Goal: Information Seeking & Learning: Learn about a topic

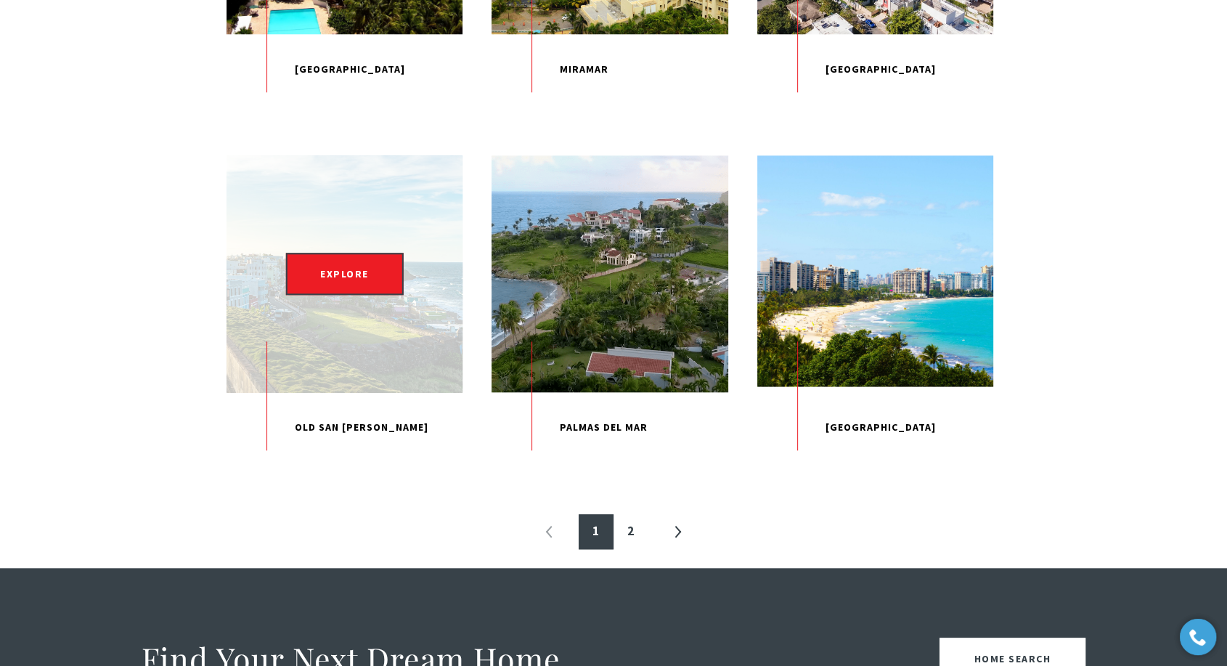
scroll to position [1453, 0]
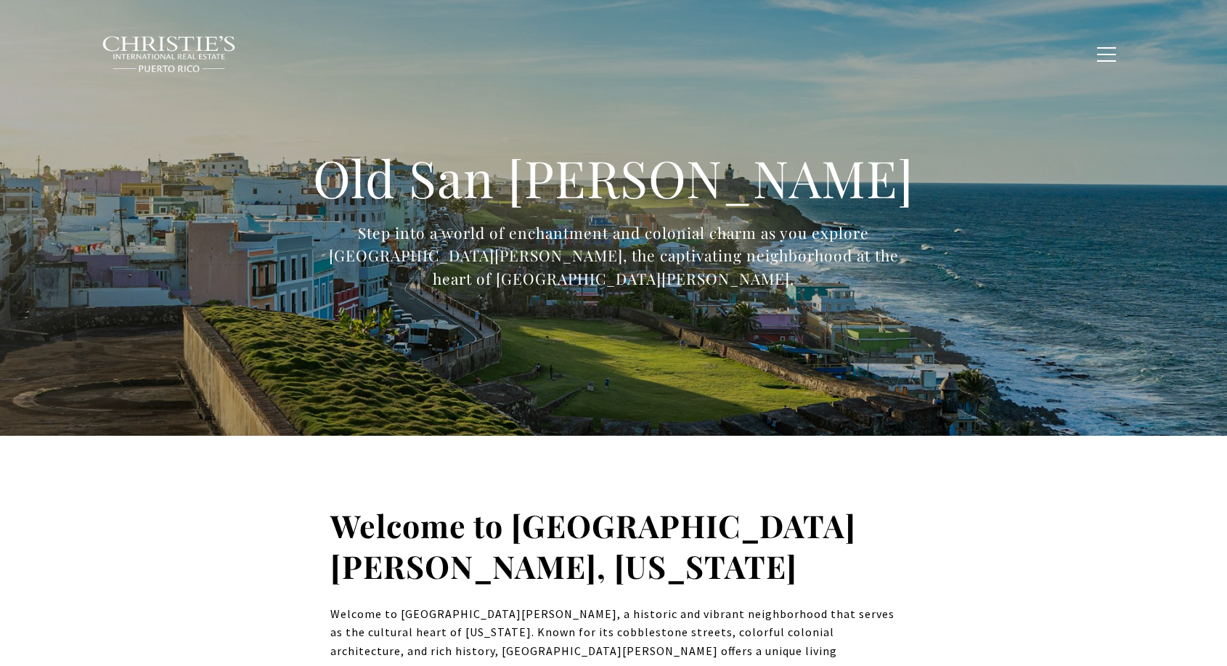
type input "**********"
type input "*********"
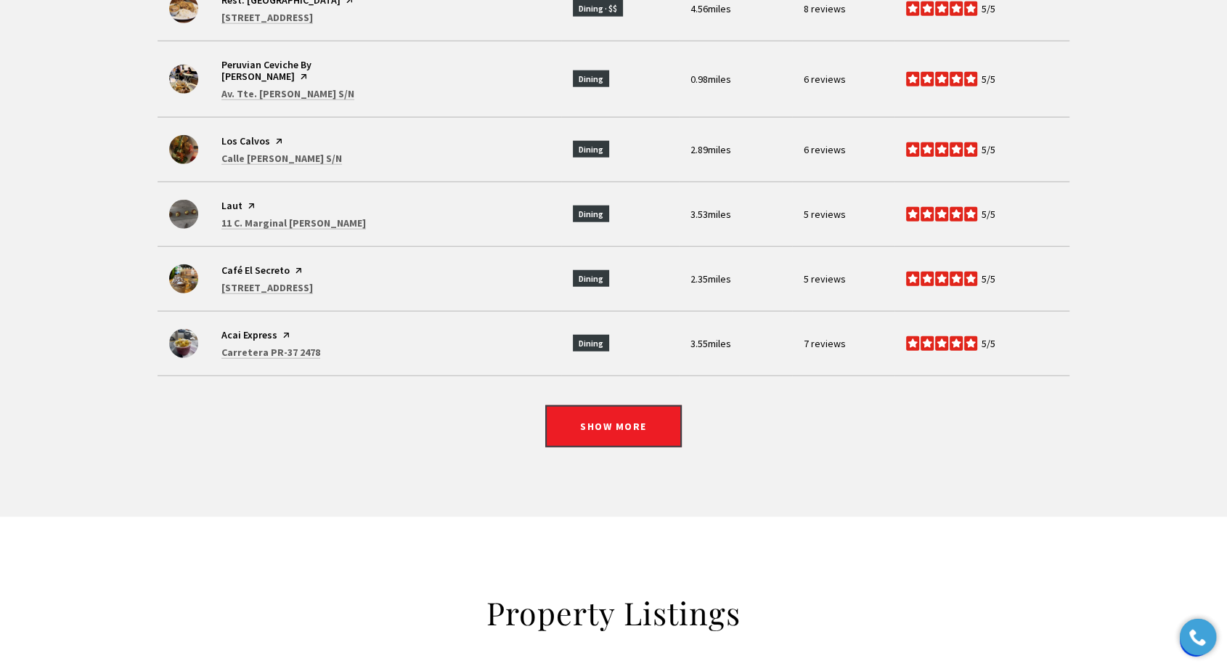
scroll to position [3954, 0]
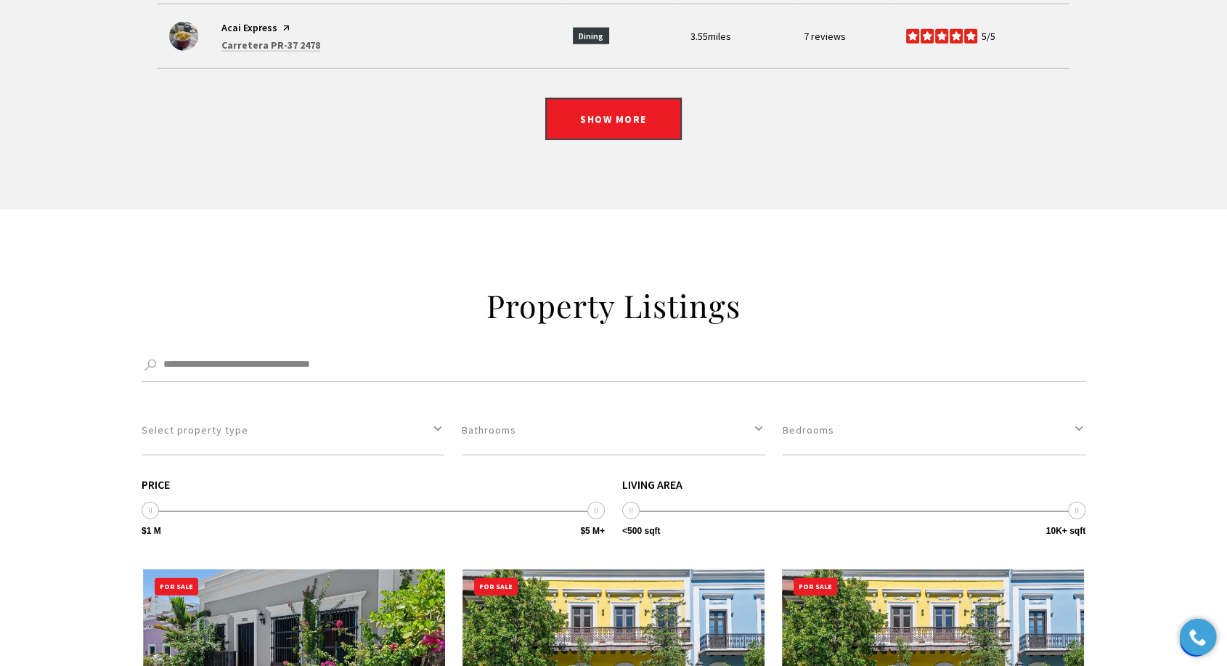
drag, startPoint x: 305, startPoint y: 322, endPoint x: 593, endPoint y: 333, distance: 287.8
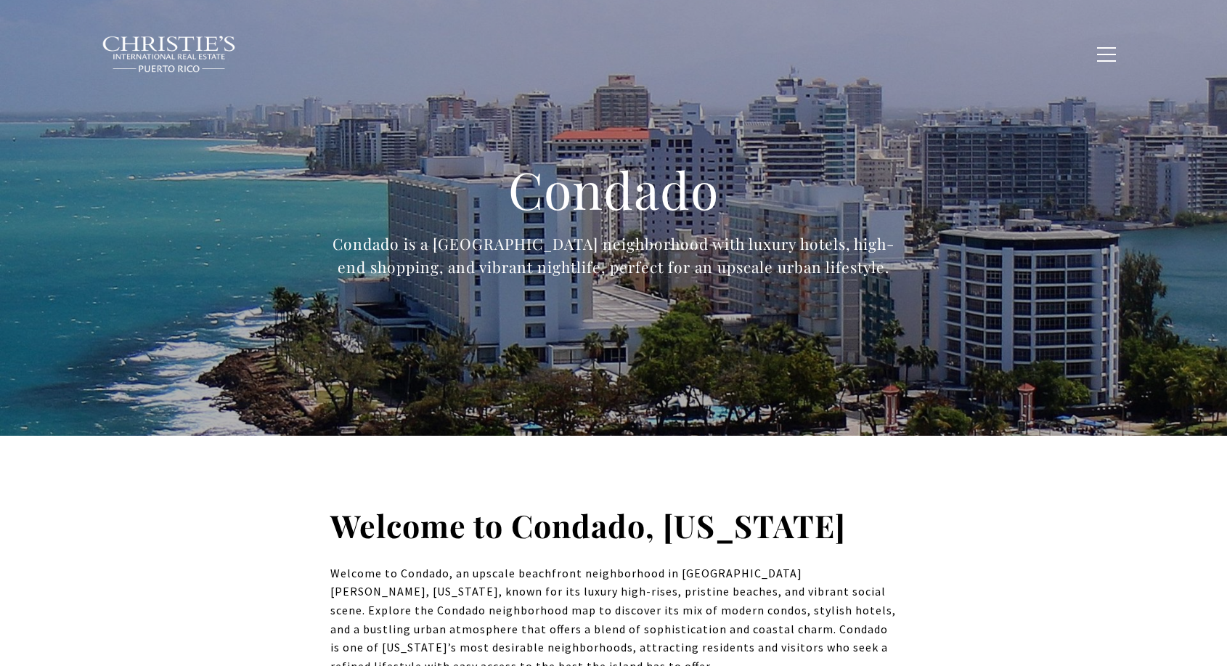
type input "**********"
type input "*********"
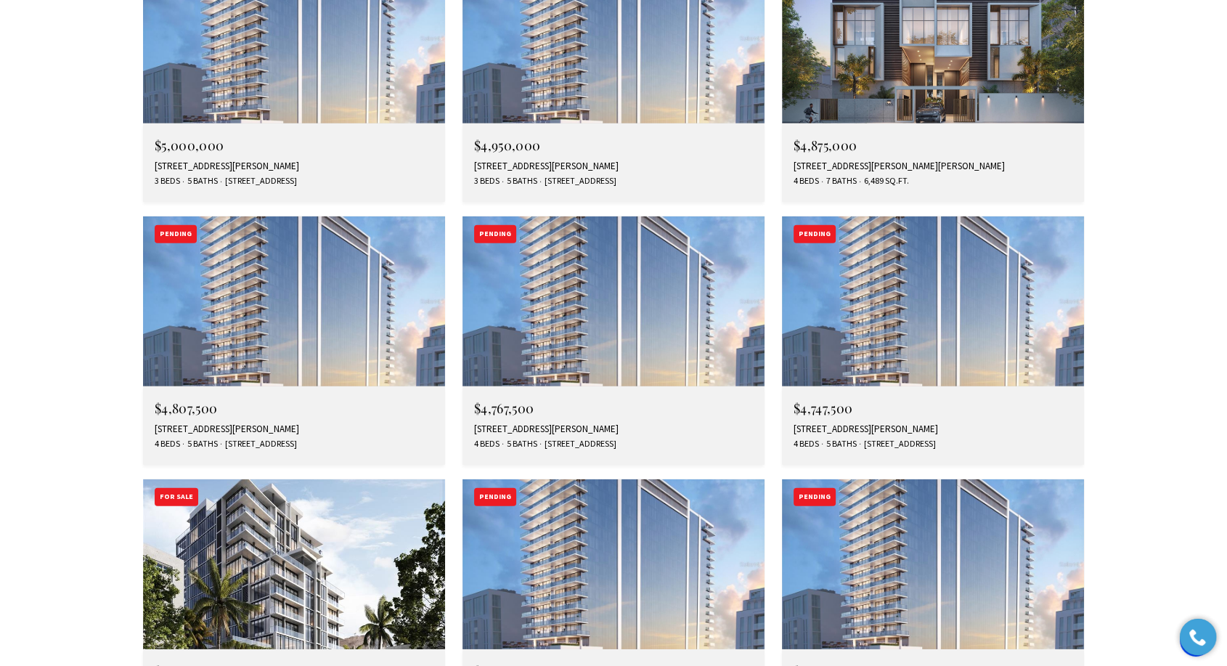
scroll to position [4276, 0]
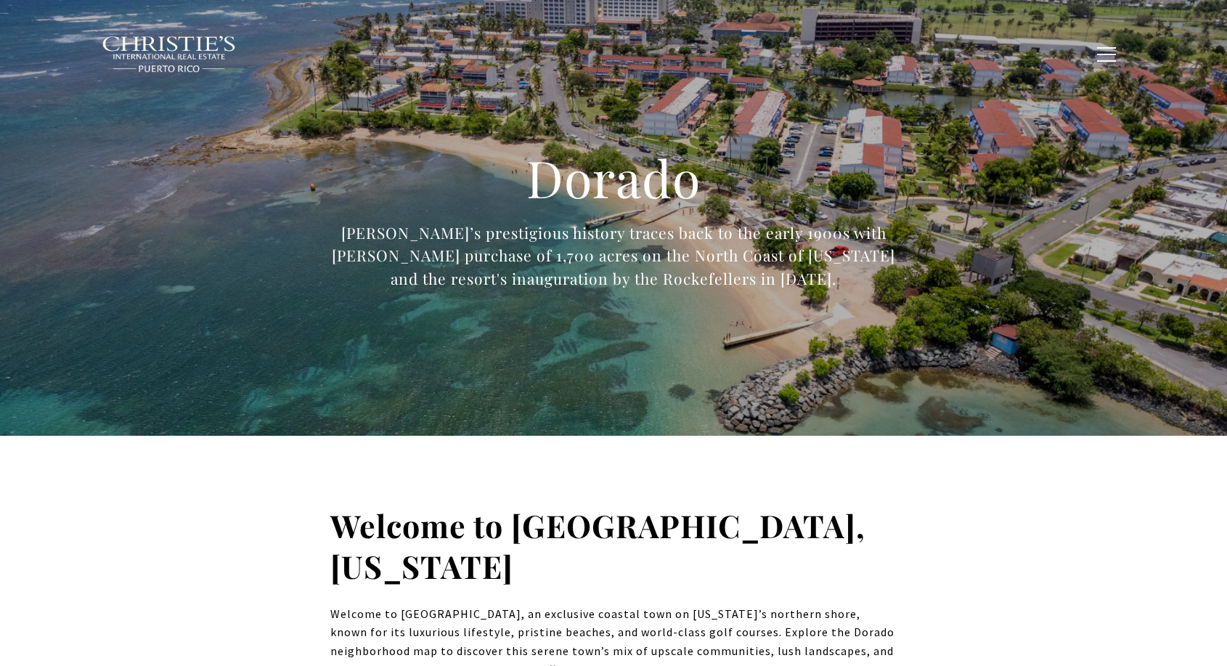
type input "**********"
type input "*********"
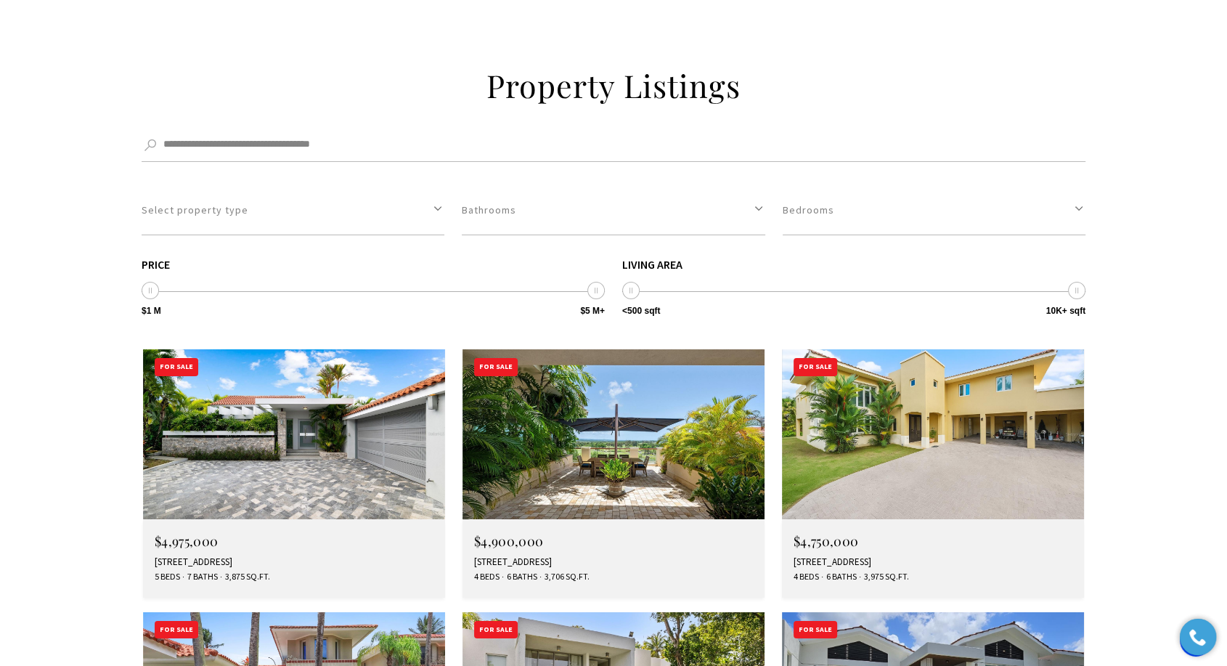
scroll to position [4922, 0]
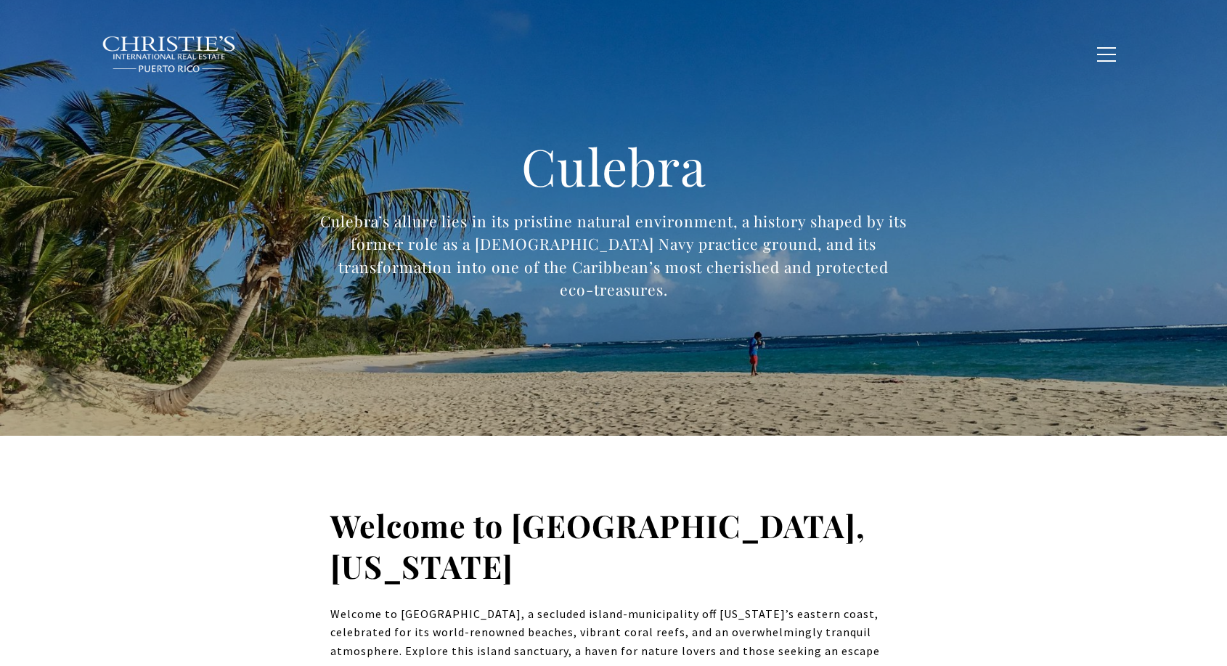
type input "**********"
type input "*********"
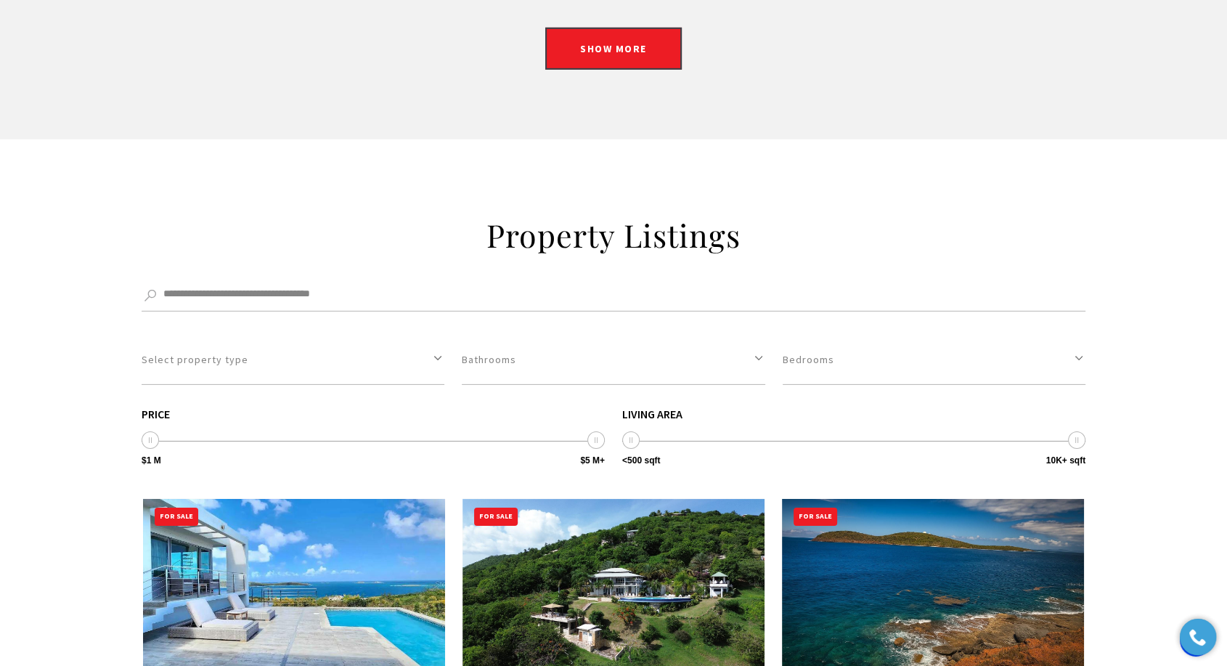
scroll to position [4680, 0]
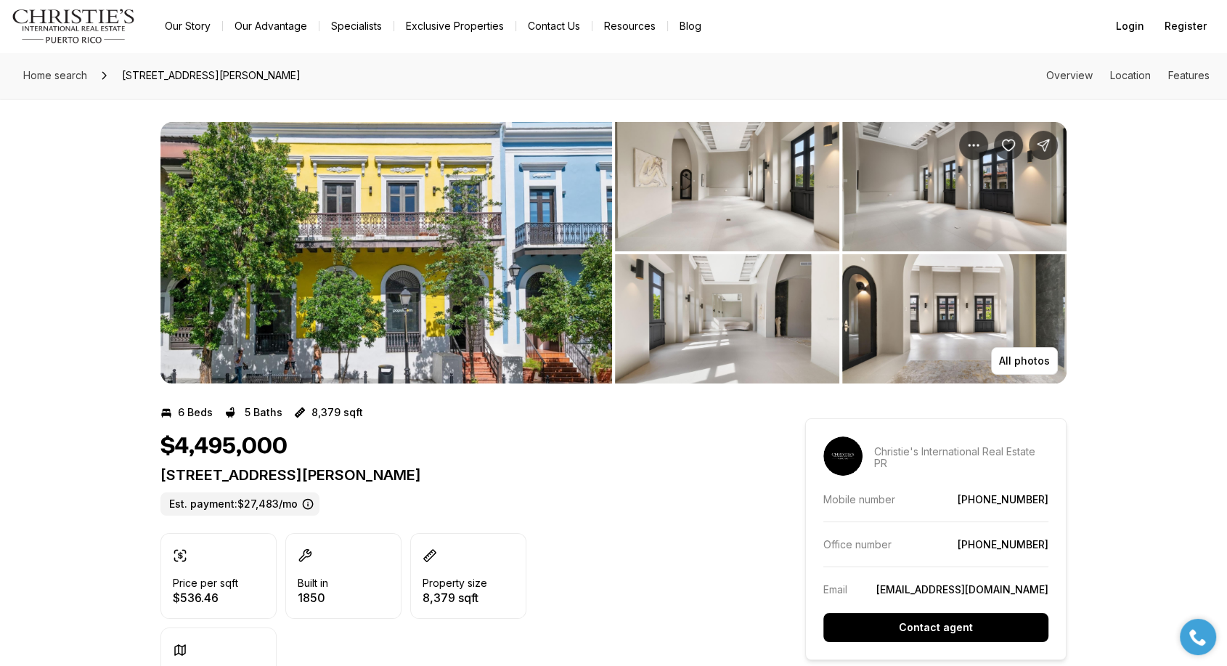
scroll to position [81, 0]
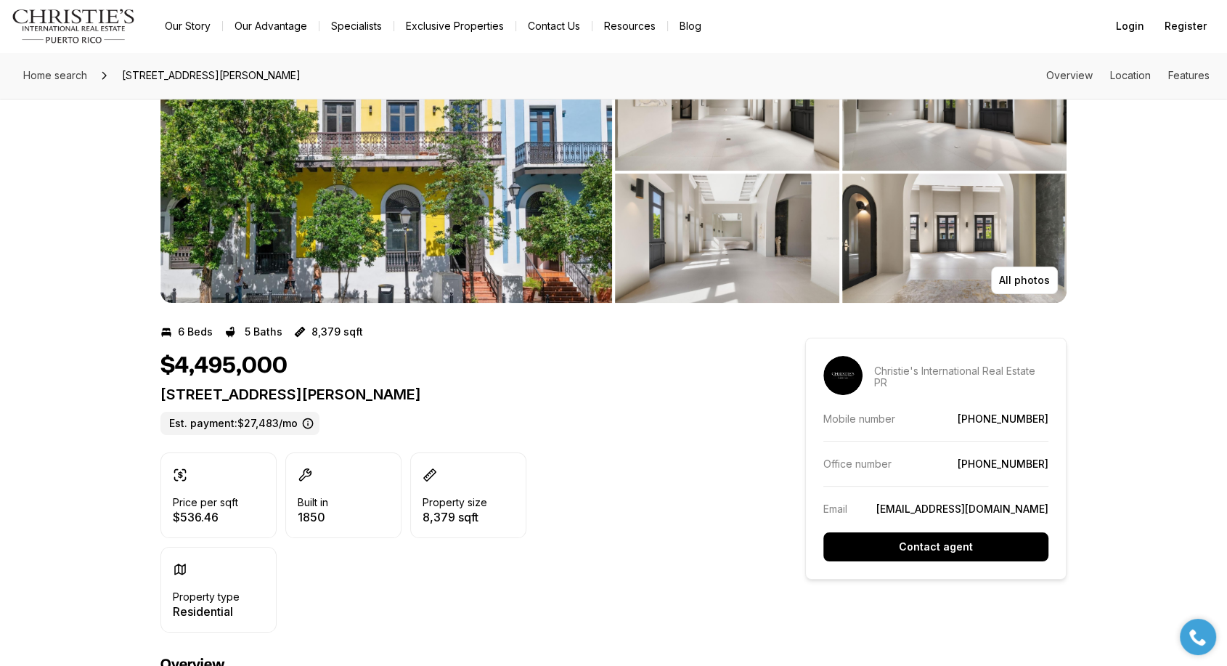
click at [378, 391] on p "255 RECINTO SUR SAN JUAN PR, 00901" at bounding box center [457, 394] width 593 height 17
drag, startPoint x: 378, startPoint y: 391, endPoint x: 373, endPoint y: 415, distance: 23.8
click at [378, 391] on p "255 RECINTO SUR SAN JUAN PR, 00901" at bounding box center [457, 394] width 593 height 17
copy p "255 RECINTO SUR SAN JUAN PR, 00901"
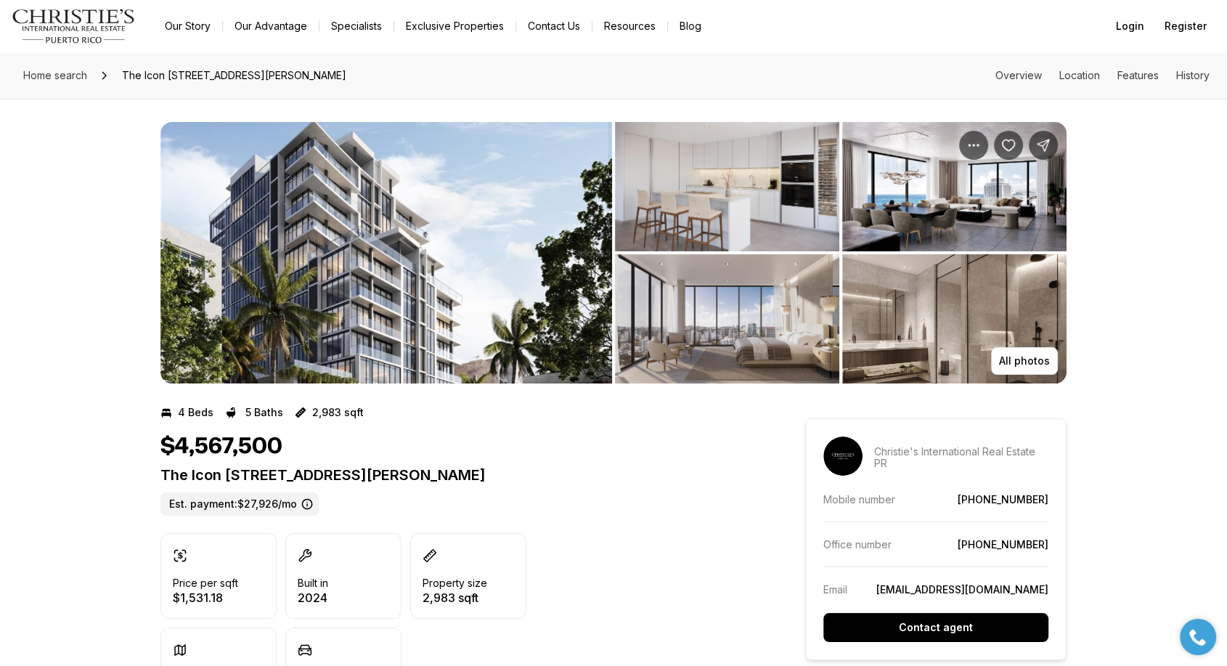
click at [409, 483] on p "The Icon [STREET_ADDRESS][PERSON_NAME]" at bounding box center [457, 474] width 593 height 17
click at [409, 483] on p "The Icon 1120 ASHFORD AVE #1202 SAN JUAN PR, 00907" at bounding box center [457, 474] width 593 height 17
copy p "The Icon 1120 ASHFORD AVE #1202 SAN JUAN PR, 00907"
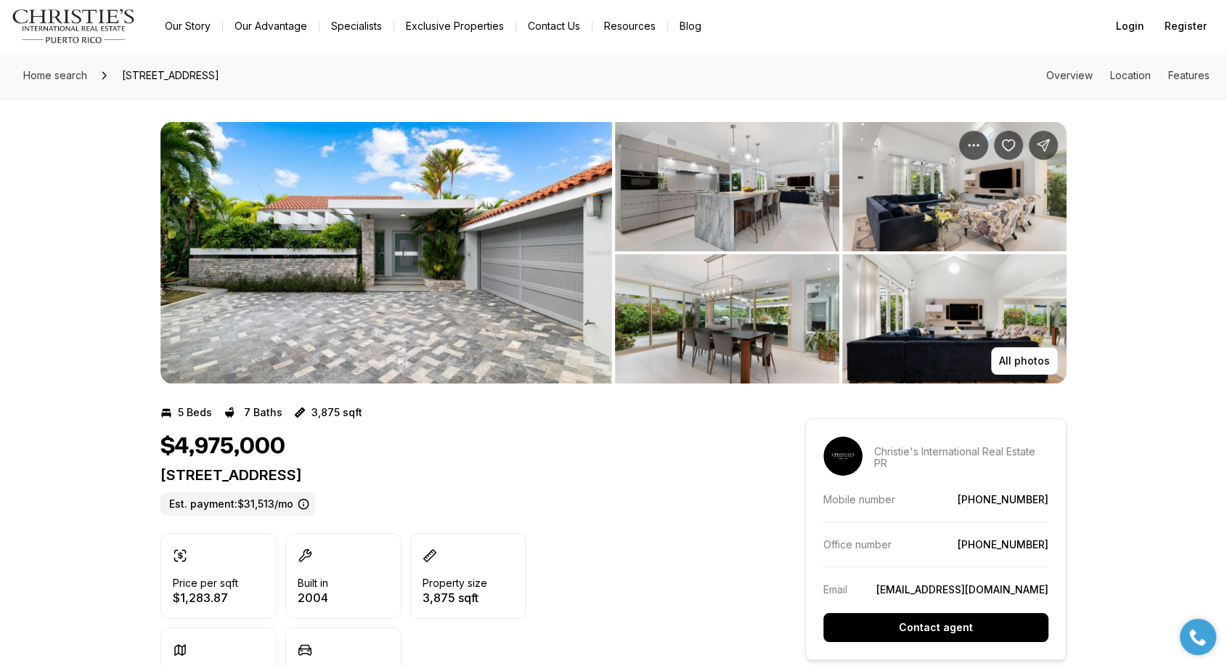
click at [406, 476] on p "129 DORADO BEACH EAST DORADO PR, 00646" at bounding box center [457, 474] width 593 height 17
copy p "129 DORADO BEACH EAST DORADO PR, 00646"
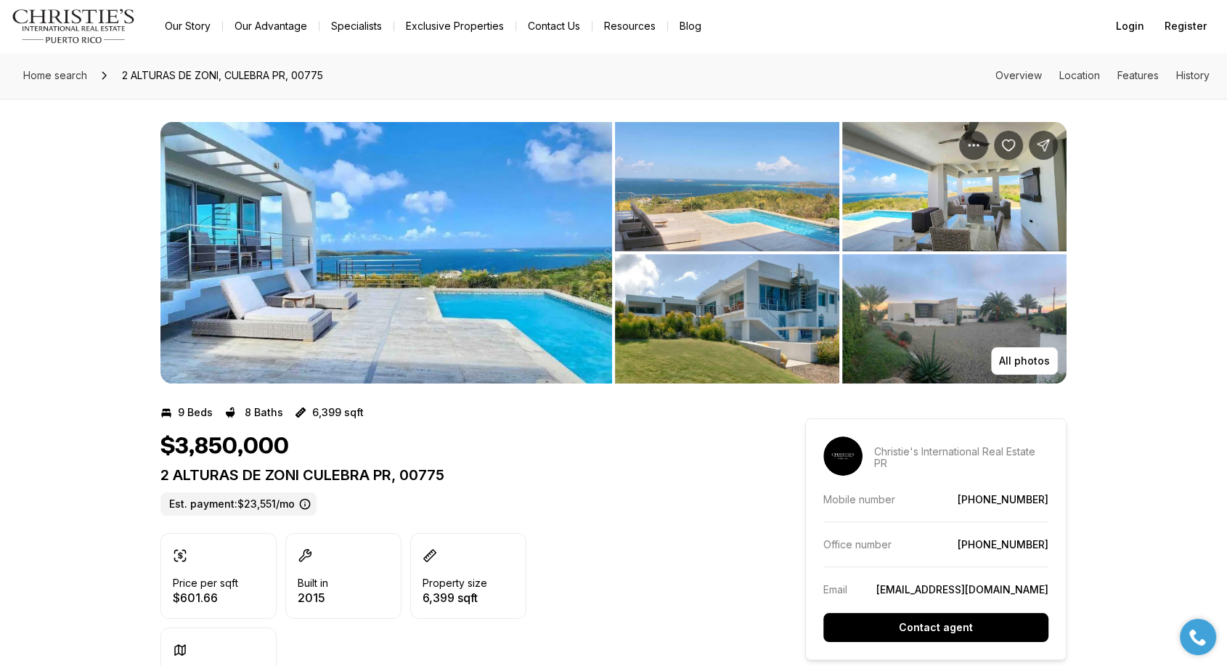
click at [320, 473] on p "2 ALTURAS DE ZONI CULEBRA PR, 00775" at bounding box center [457, 474] width 593 height 17
copy p "2 ALTURAS DE ZONI CULEBRA PR, 00775"
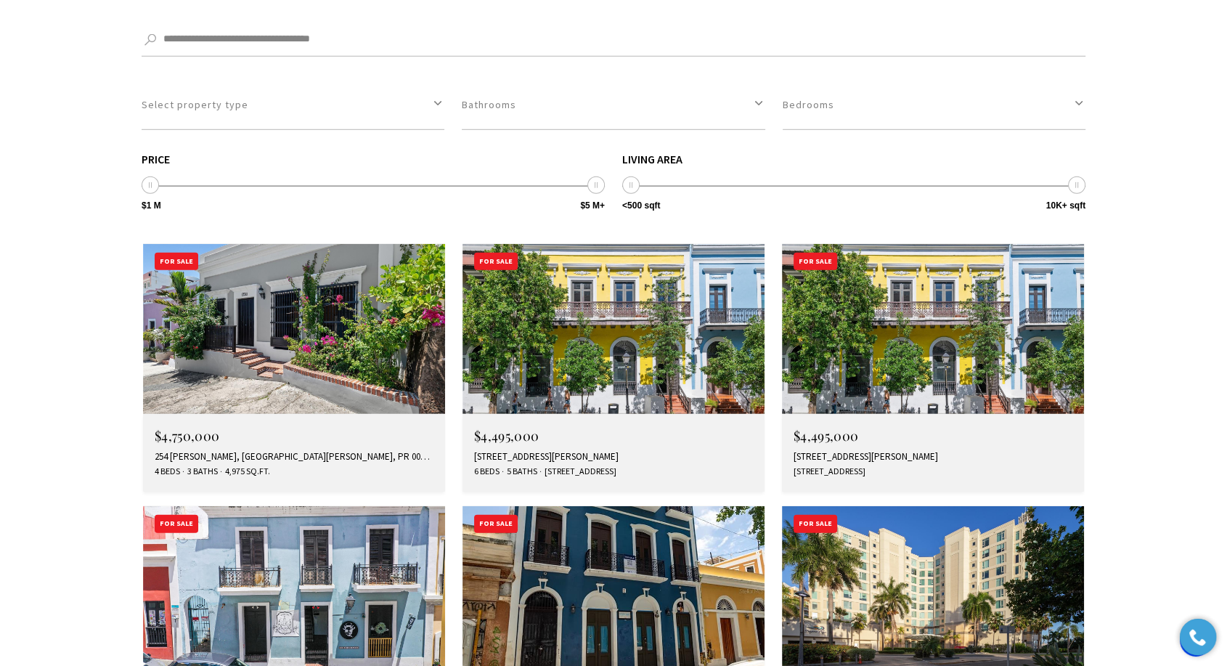
scroll to position [4358, 0]
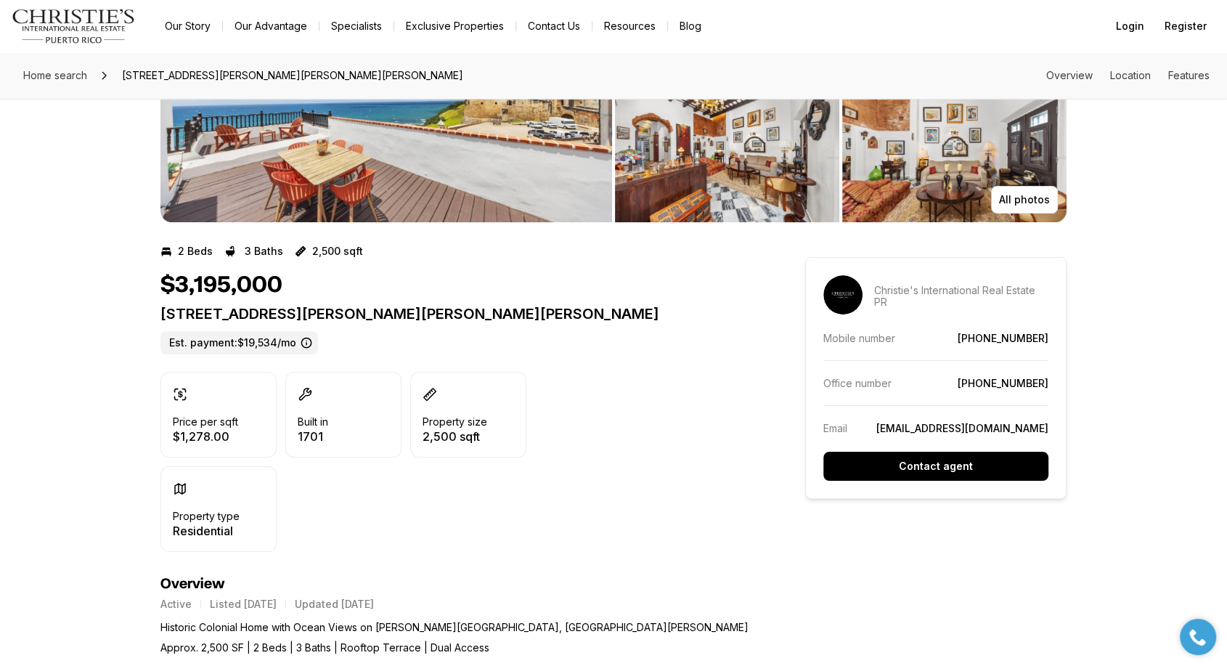
click at [402, 315] on p "422 Norzagaray St CALLE NORZAGARAY SAN JUAN PR, 00901" at bounding box center [457, 313] width 593 height 17
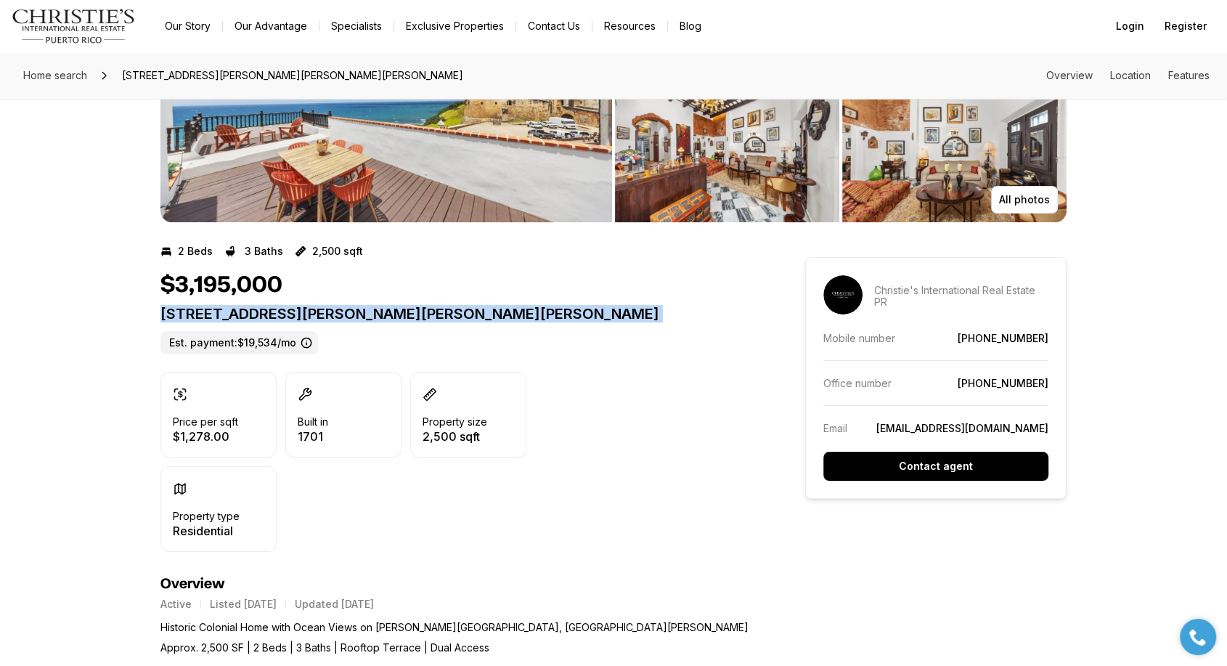
click at [403, 314] on p "422 Norzagaray St CALLE NORZAGARAY SAN JUAN PR, 00901" at bounding box center [457, 313] width 593 height 17
copy p "422 Norzagaray St CALLE NORZAGARAY SAN JUAN PR, 00901"
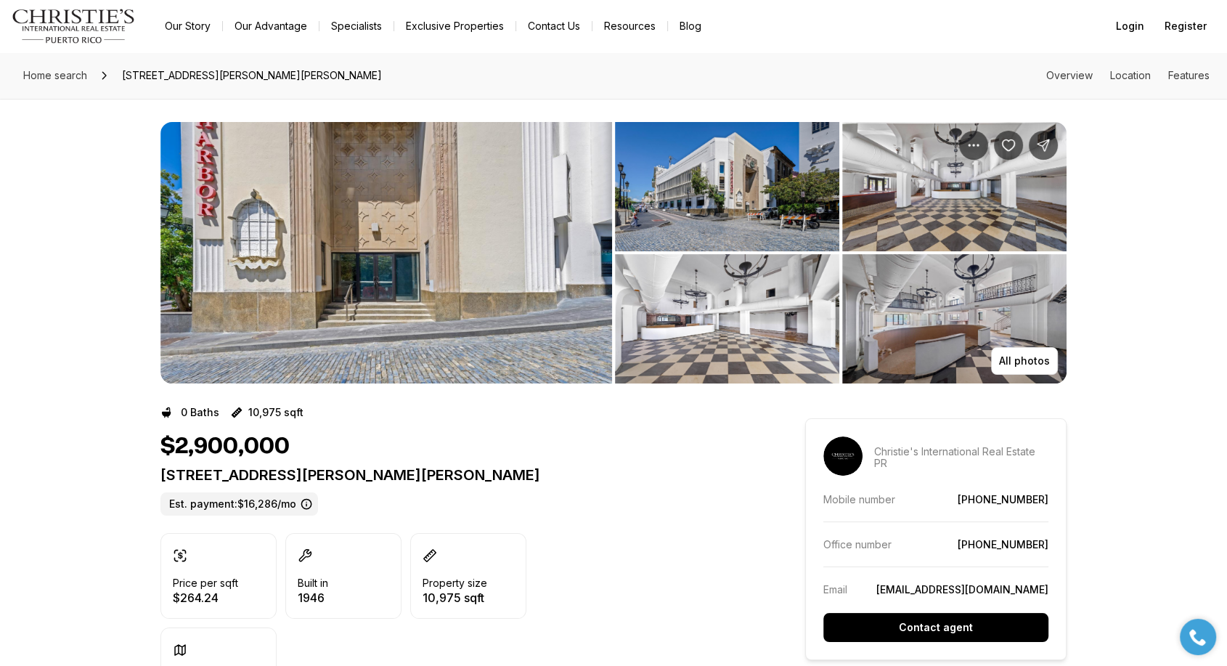
click at [379, 472] on p "201-202 TIZOL ST SAN JUAN PR, 00901" at bounding box center [457, 474] width 593 height 17
copy p "201-202 TIZOL ST SAN JUAN PR, 00901"
click at [65, 222] on div "All photos" at bounding box center [613, 241] width 1227 height 285
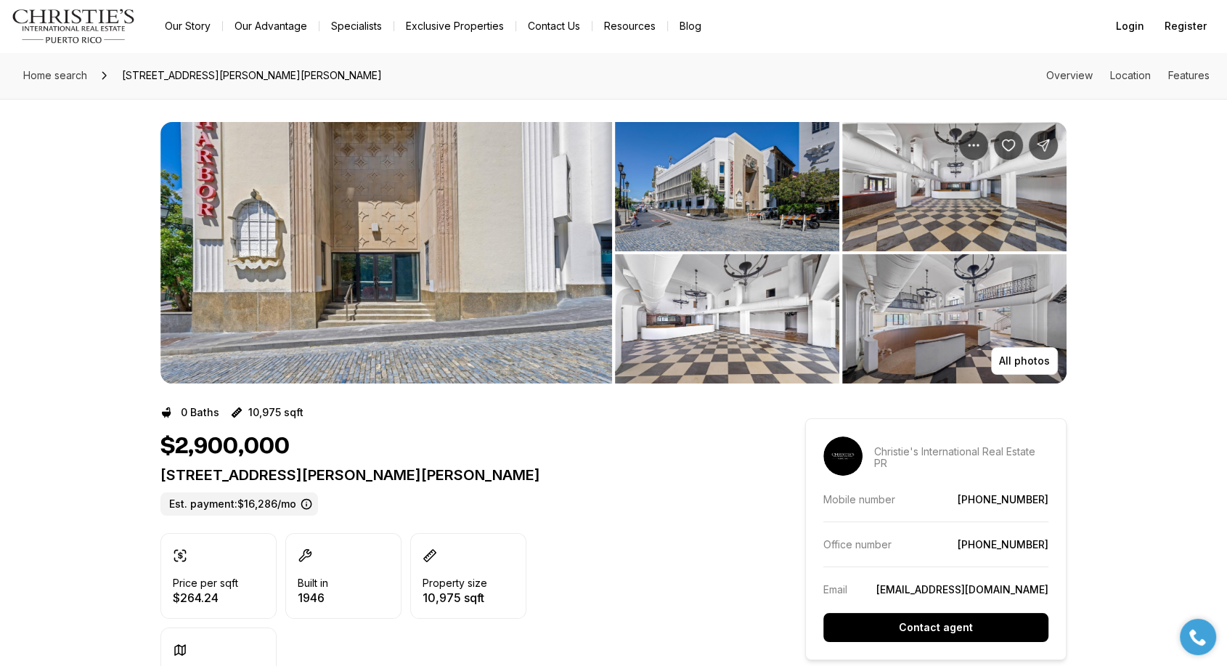
click at [691, 21] on link "Blog" at bounding box center [690, 26] width 45 height 20
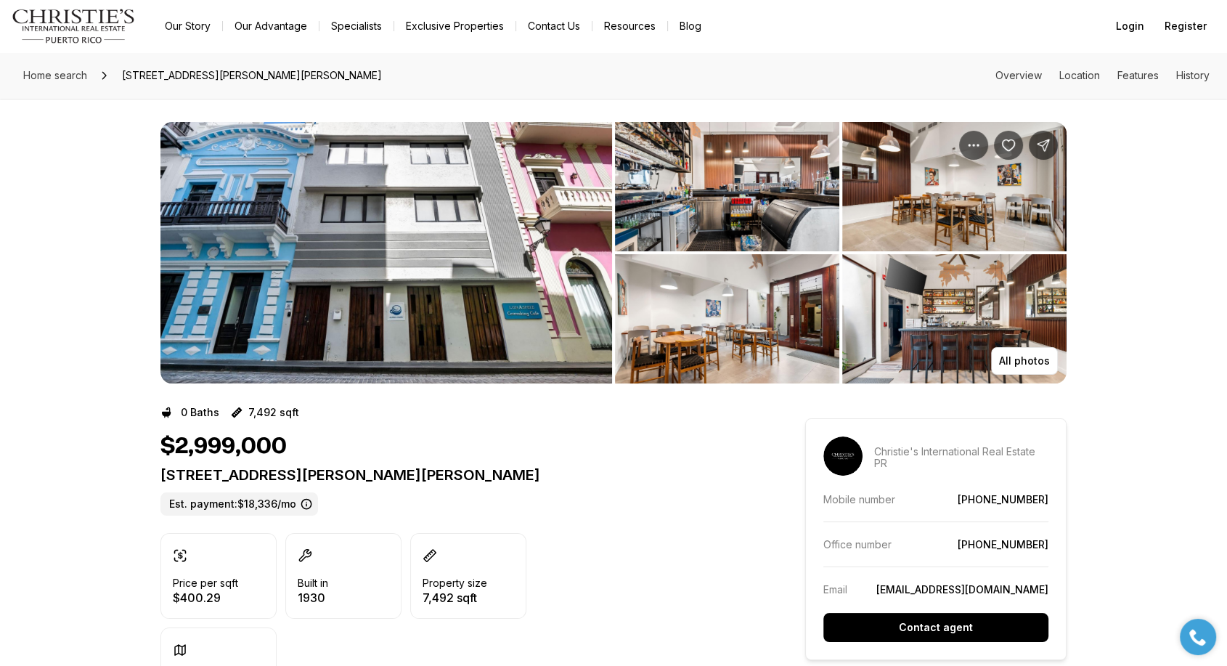
click at [350, 471] on p "157 CALLE LUNA SAN JUAN PR, 00901" at bounding box center [457, 474] width 593 height 17
copy p "157 CALLE LUNA SAN JUAN PR, 00901"
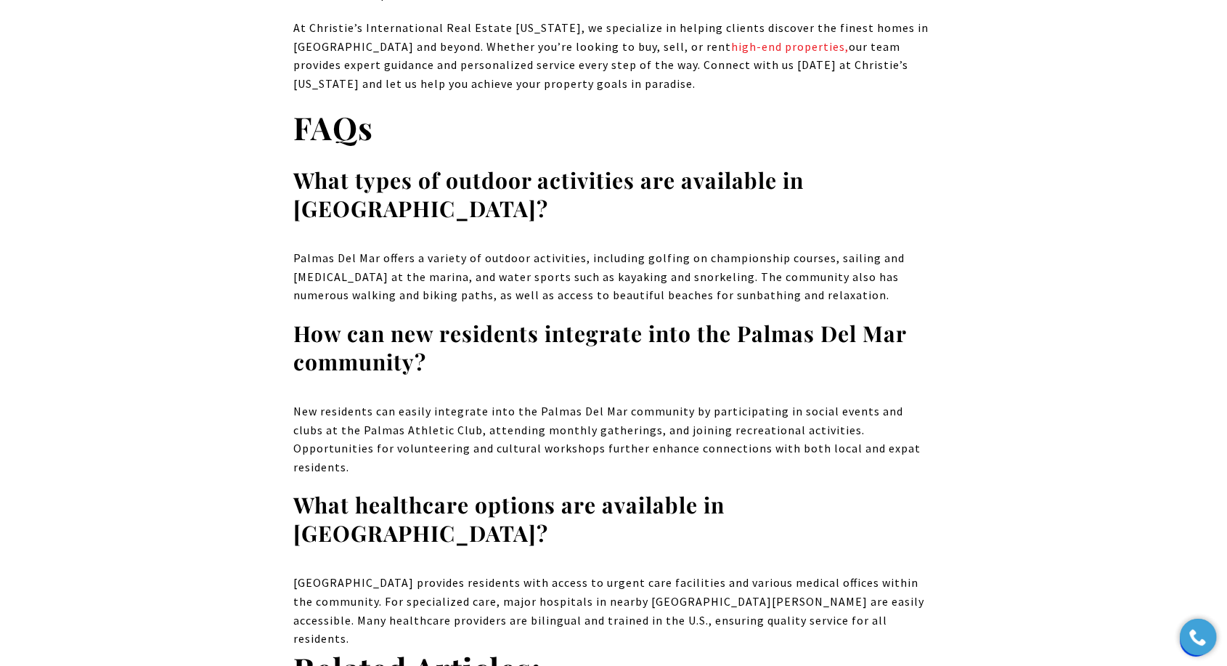
scroll to position [10086, 0]
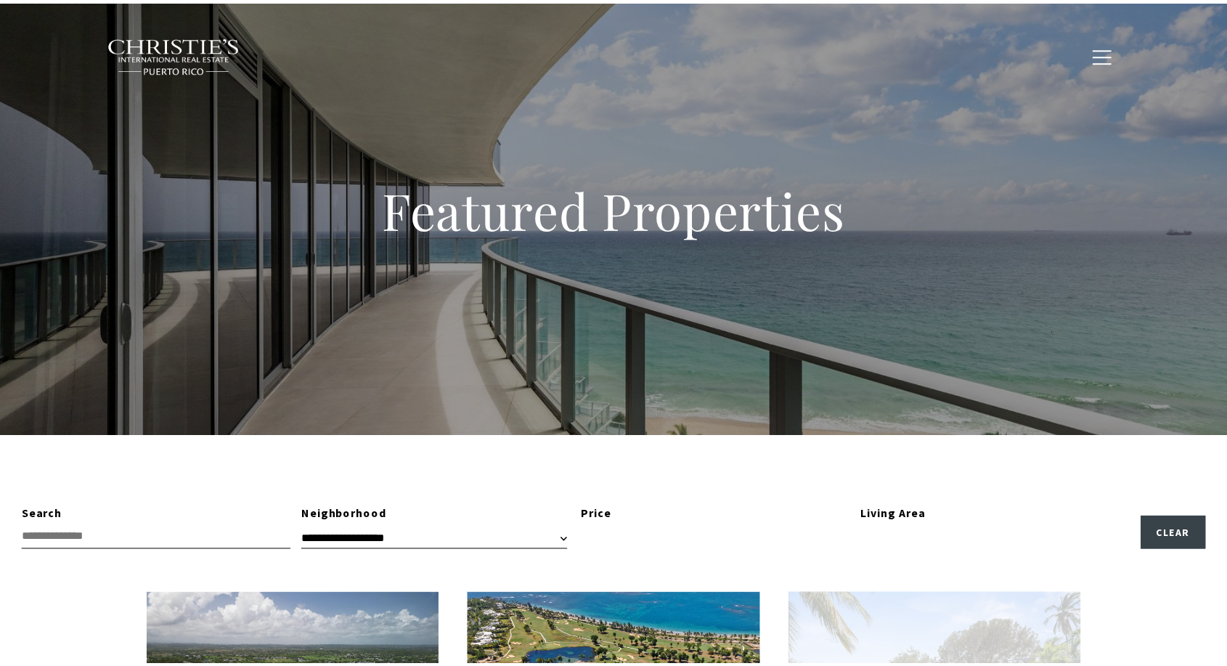
scroll to position [190, 0]
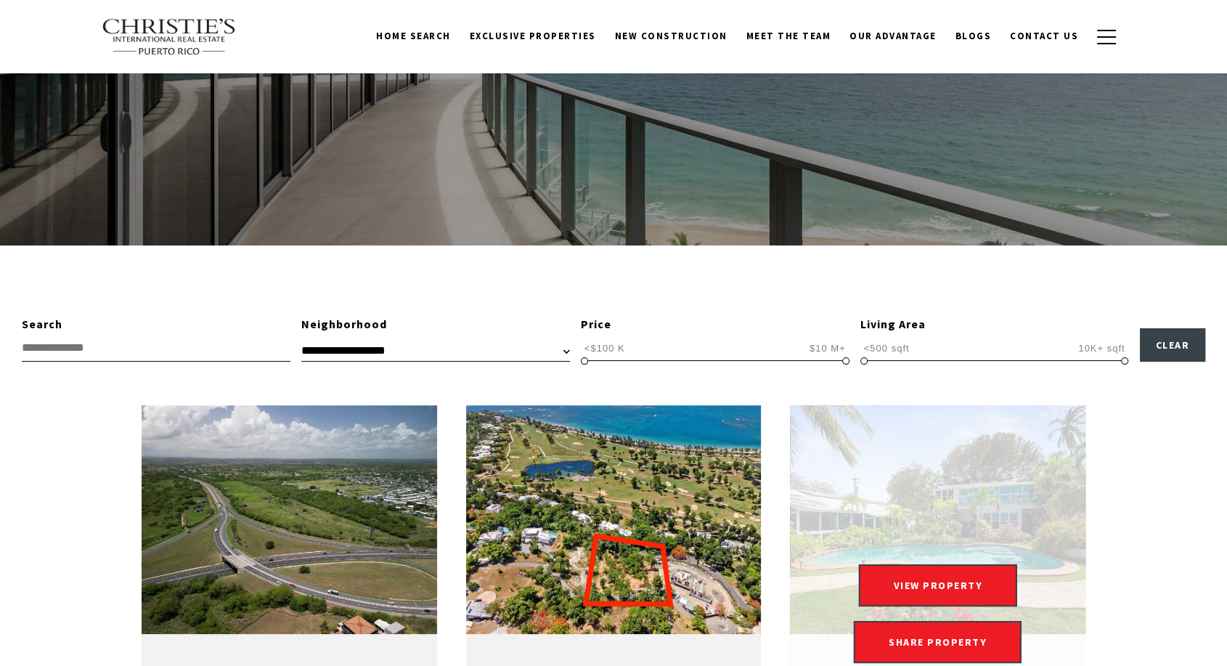
type input "**********"
type input "*********"
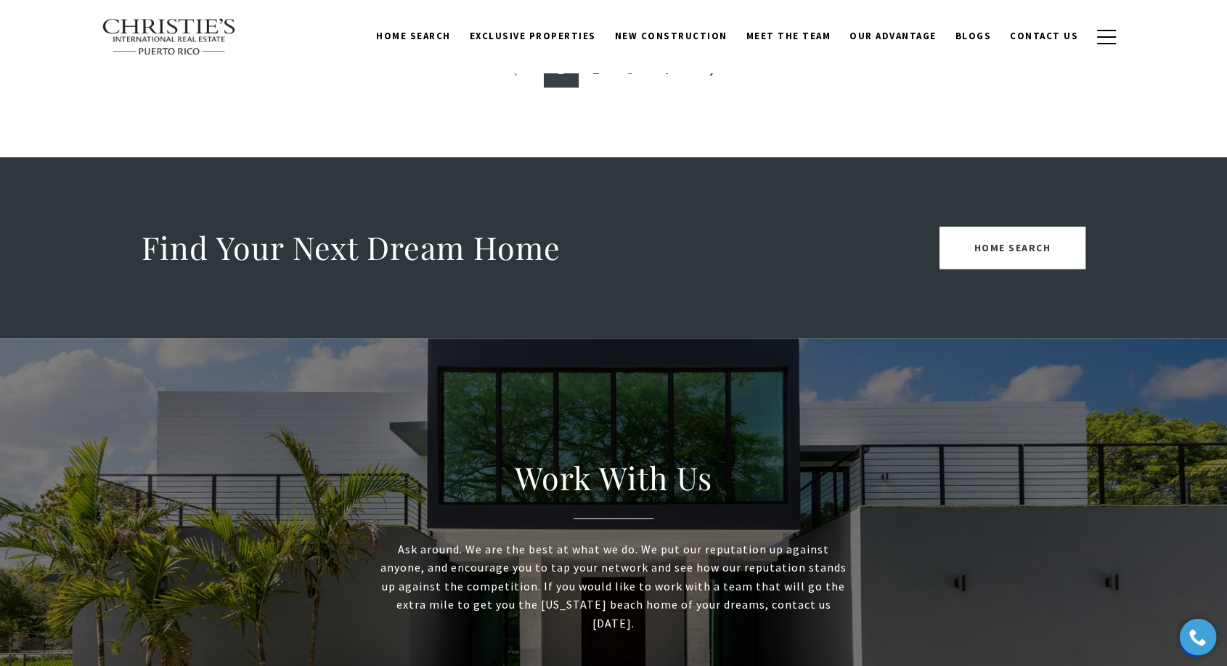
scroll to position [1856, 0]
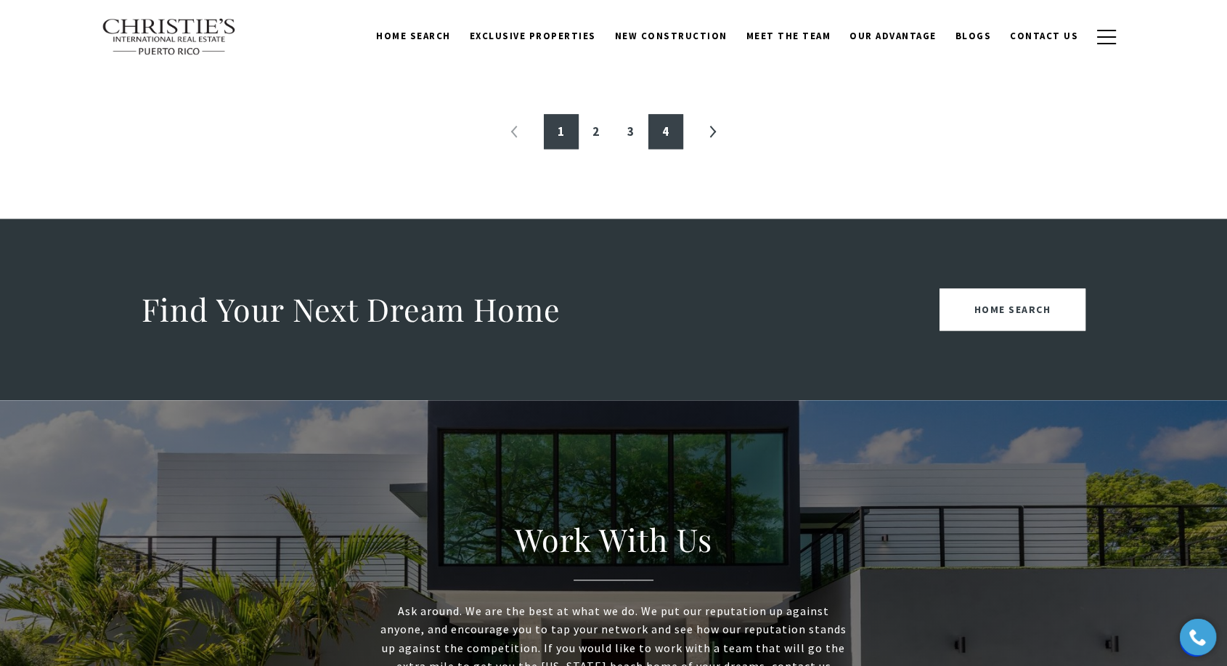
click at [675, 127] on link "4" at bounding box center [666, 131] width 35 height 35
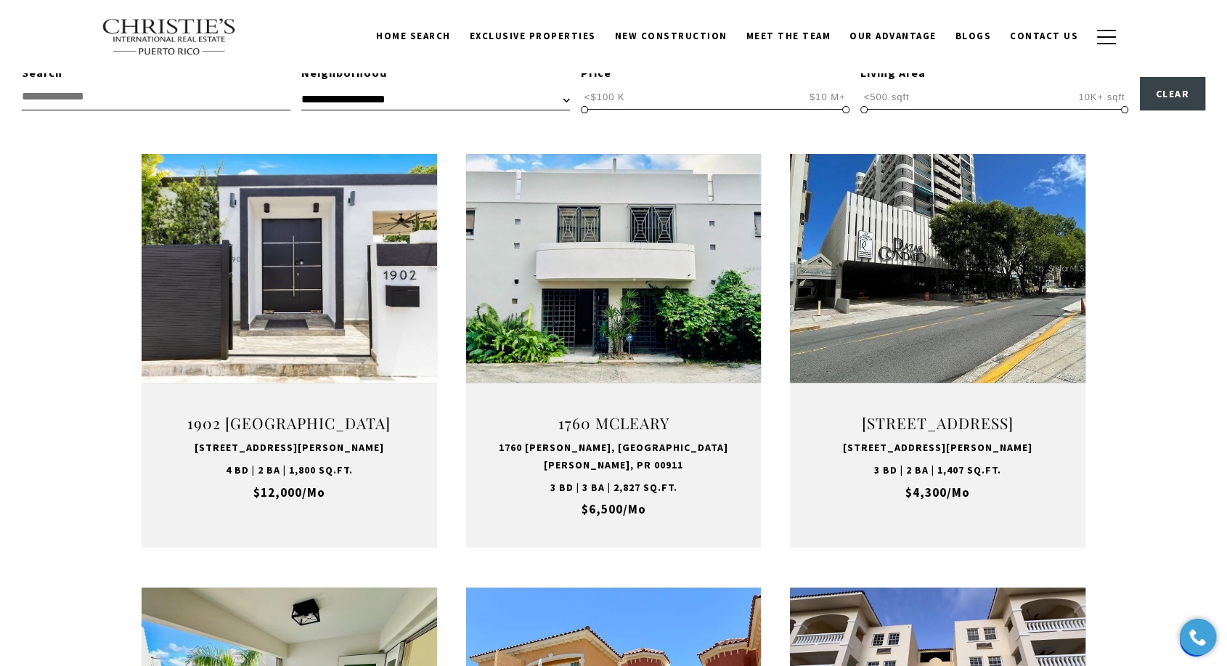
scroll to position [436, 0]
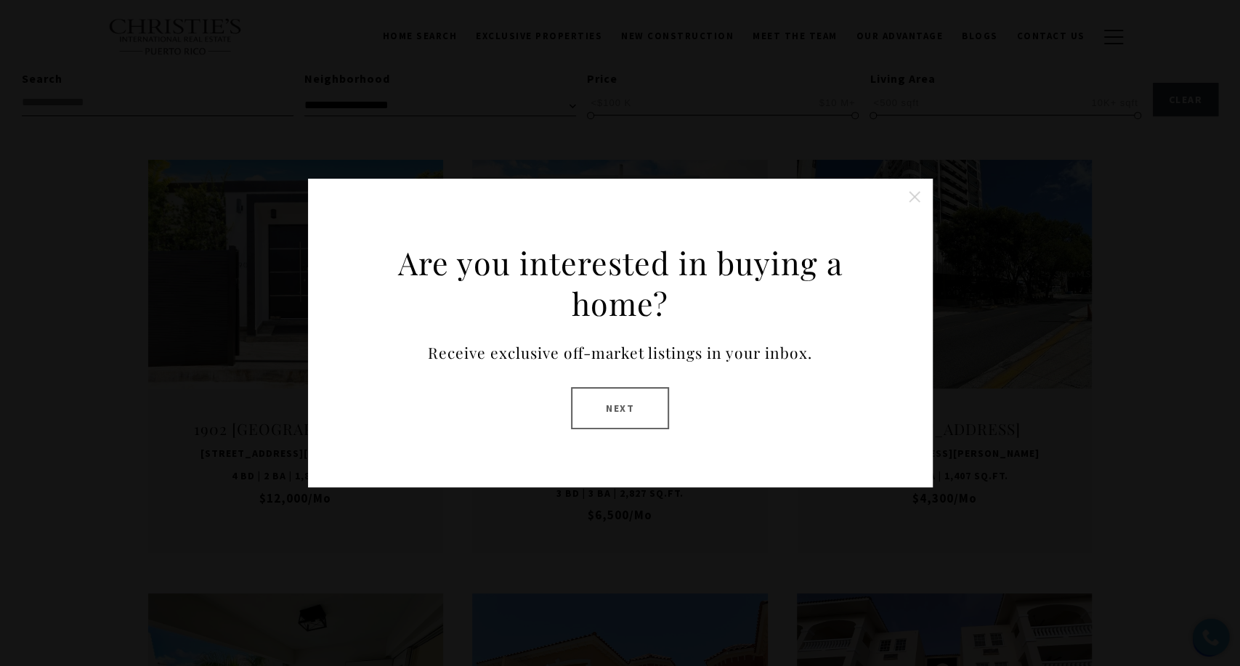
click at [918, 195] on button "Close this option" at bounding box center [914, 196] width 29 height 29
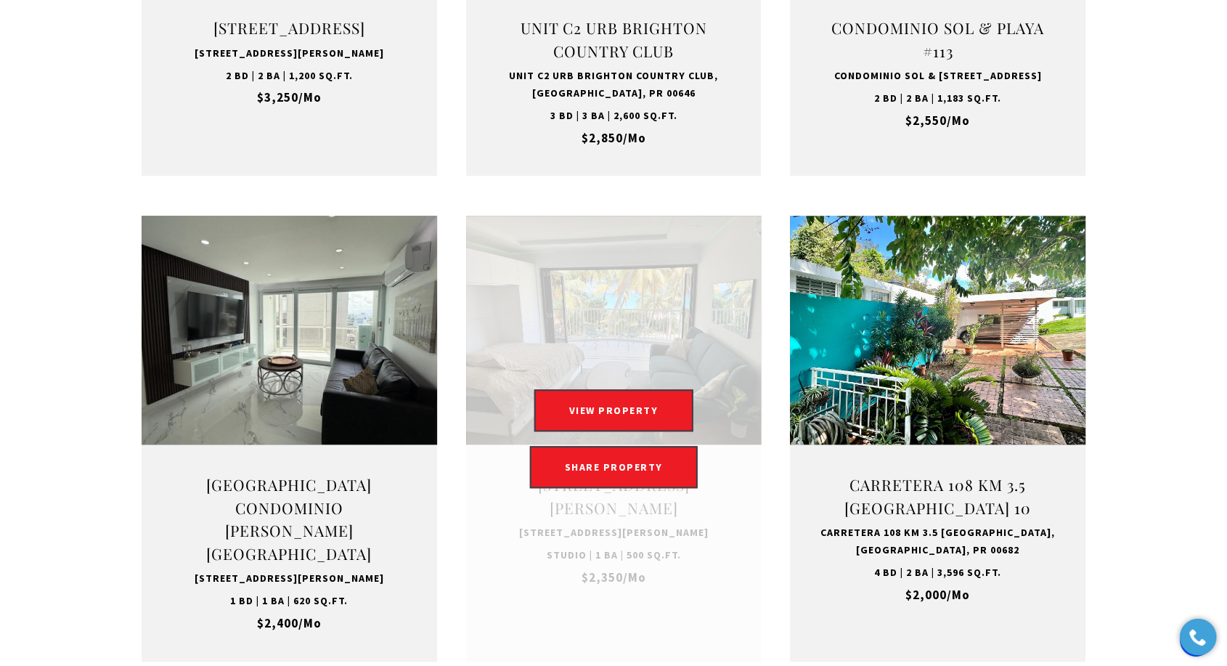
scroll to position [1404, 0]
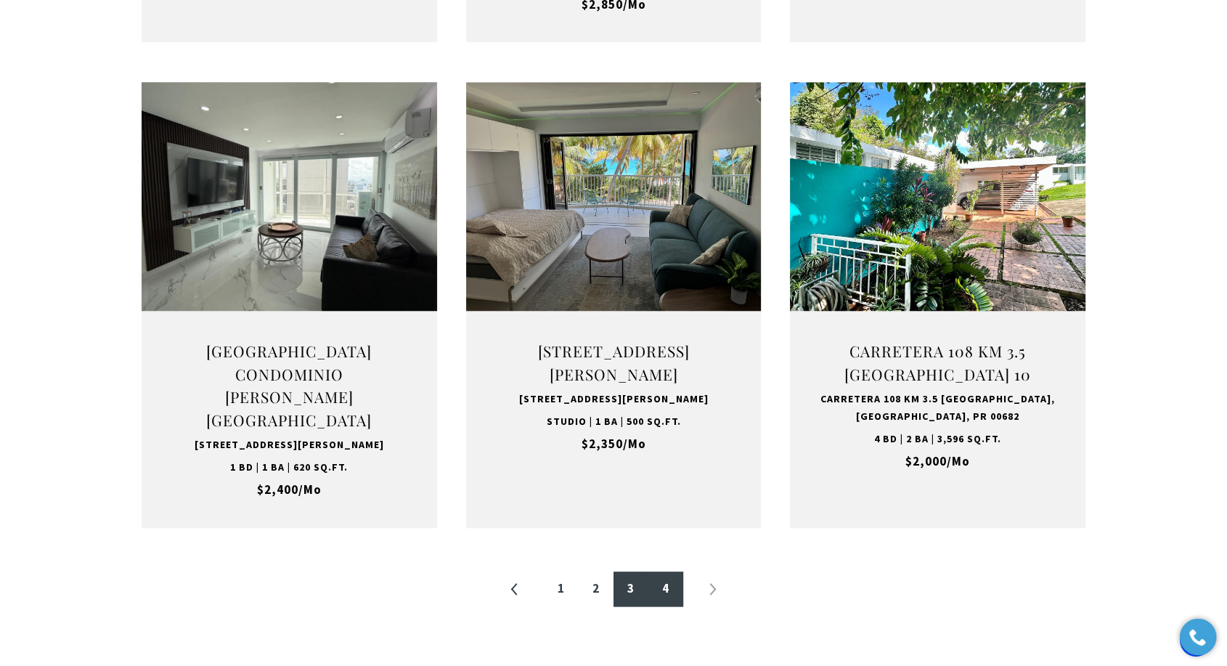
click at [635, 572] on link "3" at bounding box center [631, 589] width 35 height 35
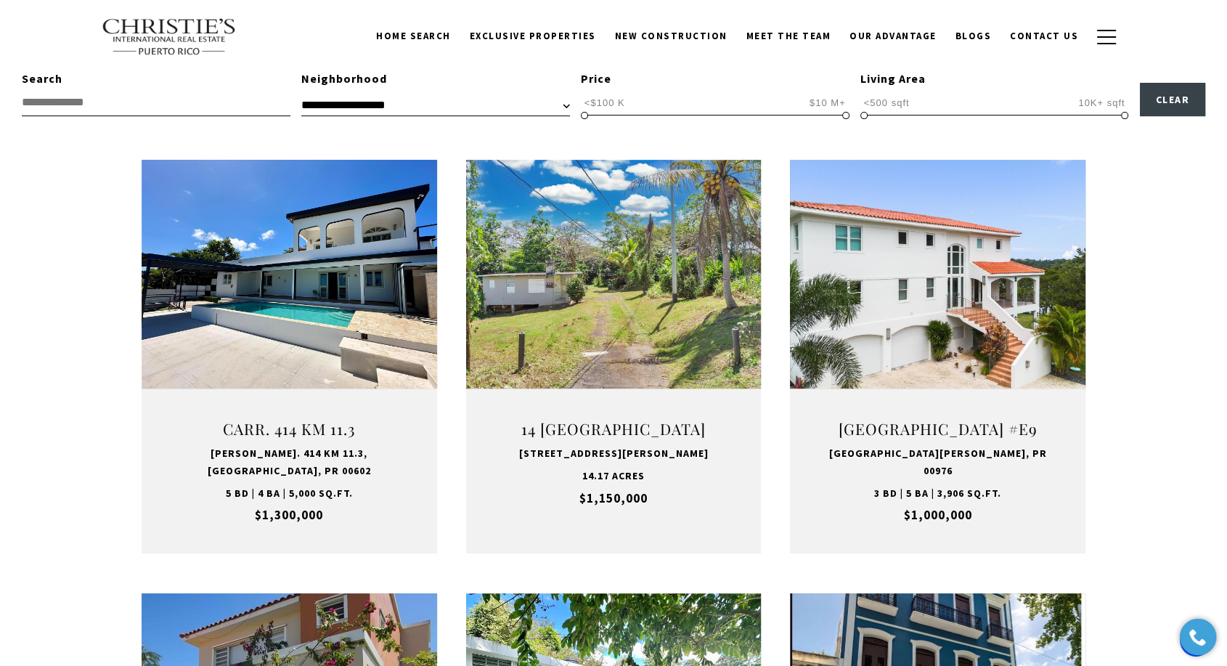
scroll to position [1445, 0]
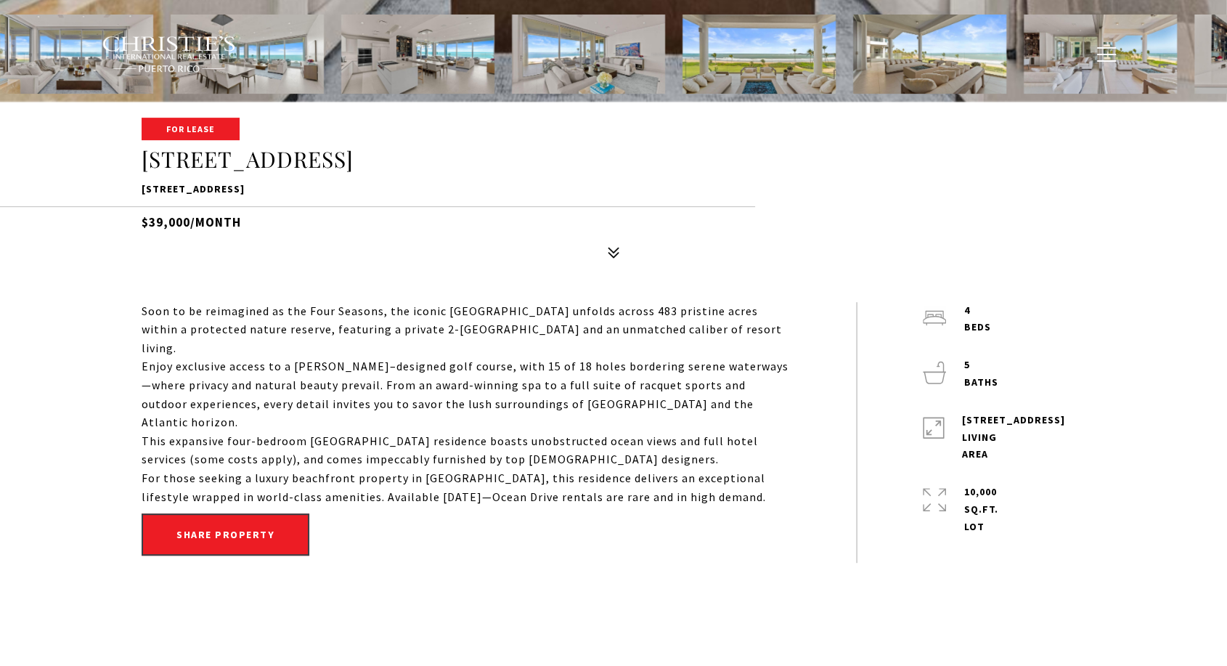
scroll to position [564, 0]
click at [377, 194] on p "7000 BAHIA BEACH BLVD #1302, RIO GRANDE, PR 00745" at bounding box center [614, 189] width 944 height 17
click at [378, 194] on p "7000 BAHIA BEACH BLVD #1302, RIO GRANDE, PR 00745" at bounding box center [614, 189] width 944 height 17
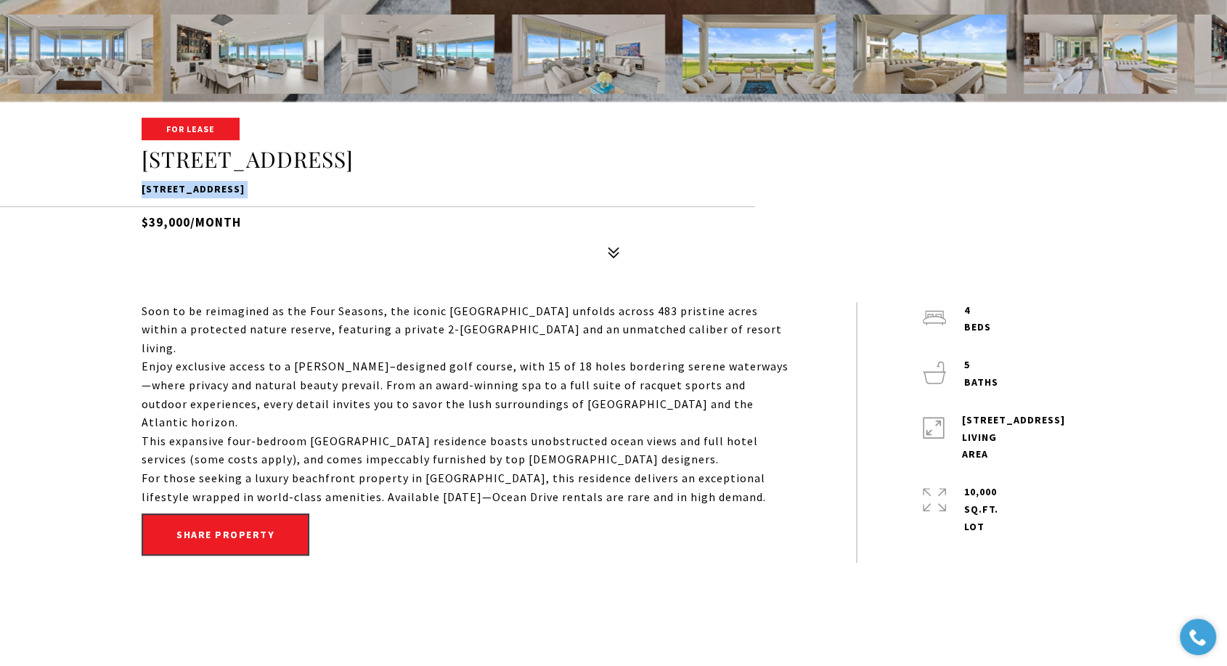
copy div "7000 BAHIA BEACH BLVD #1302, RIO GRANDE, PR 00745"
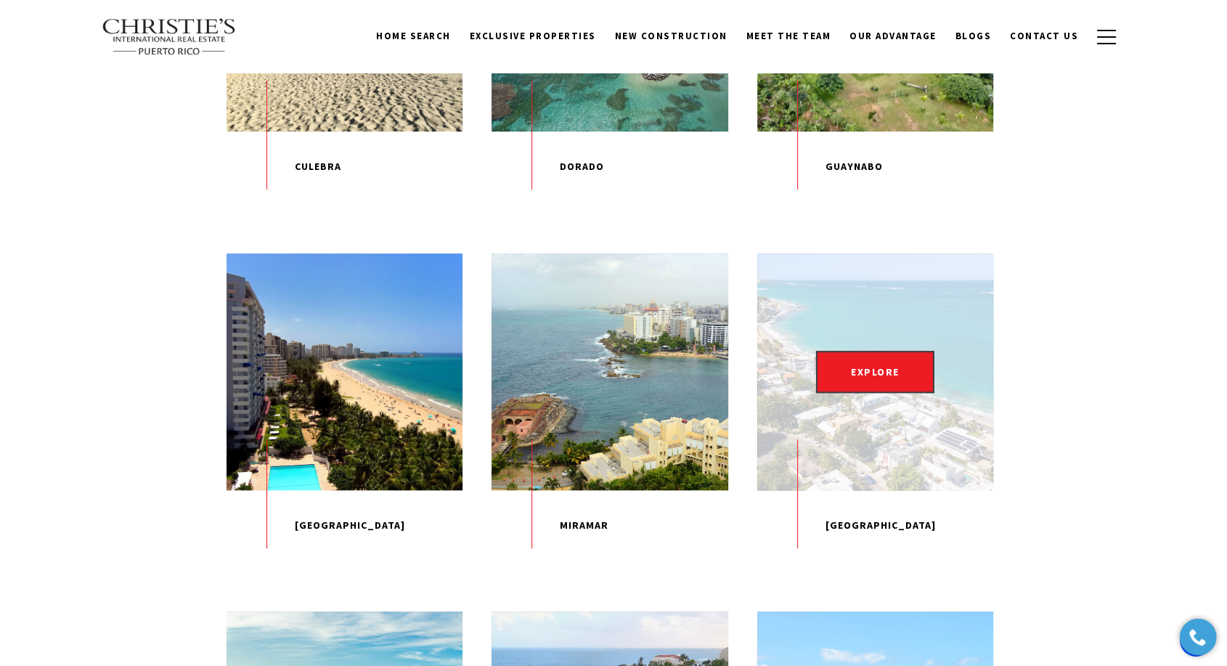
scroll to position [726, 0]
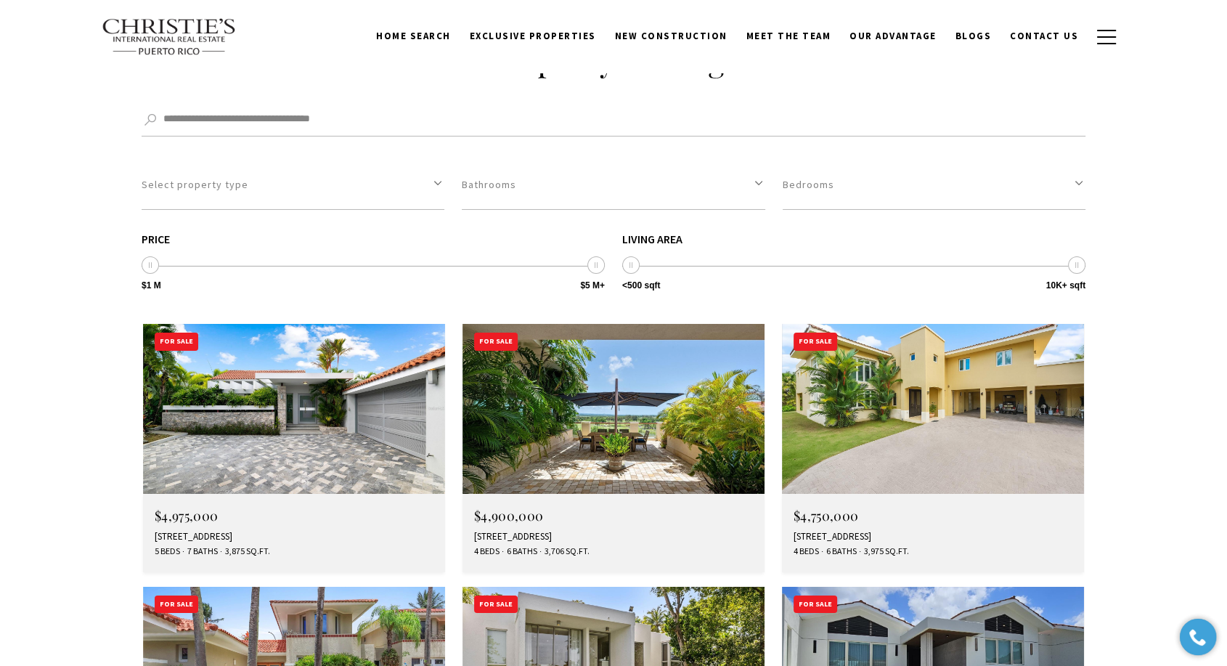
scroll to position [4922, 0]
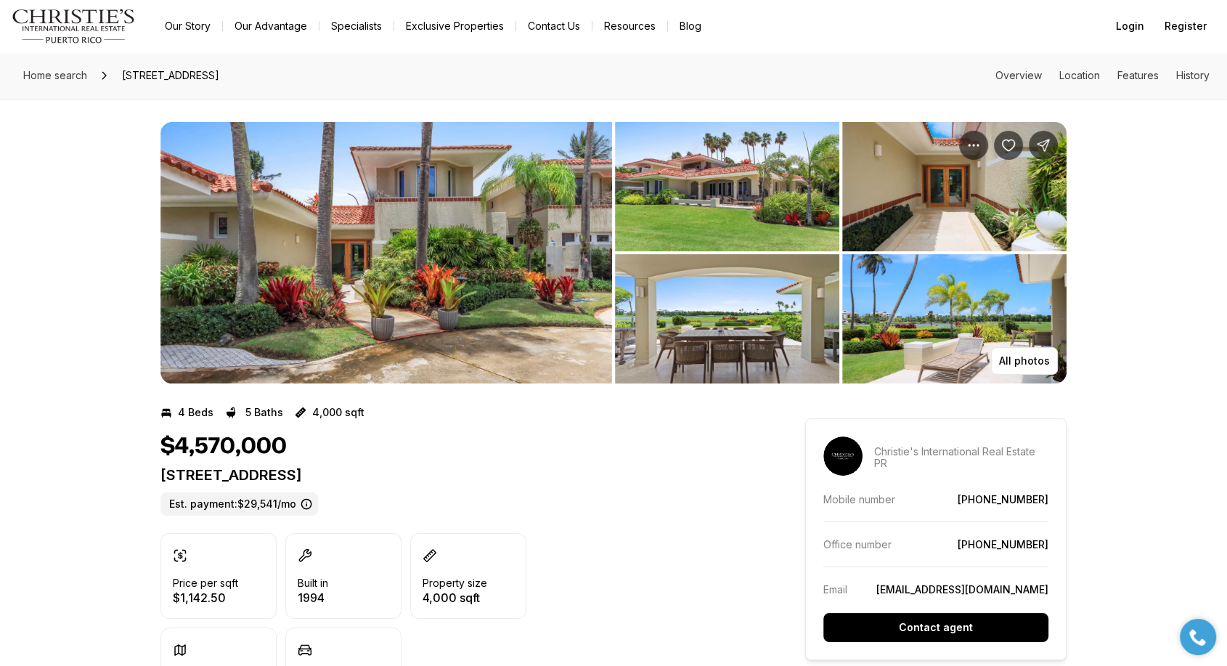
click at [372, 471] on p "#5 THE GREENS ST DORADO PR, 00646" at bounding box center [457, 474] width 593 height 17
drag, startPoint x: 372, startPoint y: 471, endPoint x: 383, endPoint y: 484, distance: 16.5
click at [372, 472] on p "#5 THE GREENS ST DORADO PR, 00646" at bounding box center [457, 474] width 593 height 17
copy p "#5 THE GREENS ST DORADO PR, 00646"
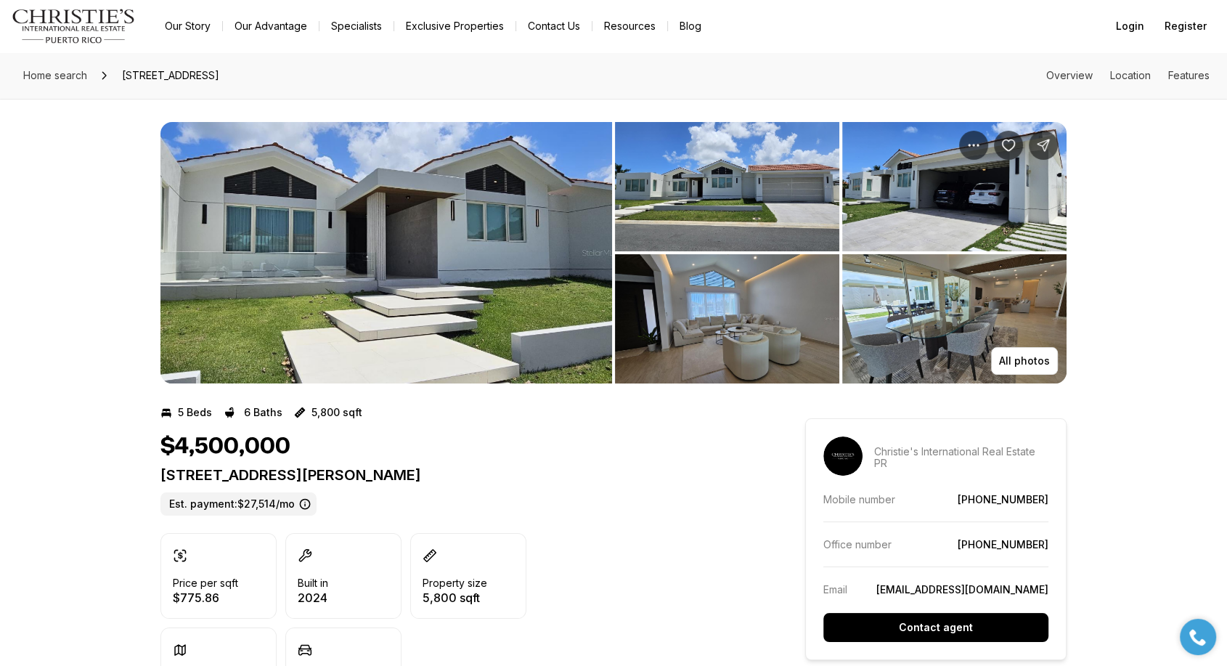
click at [369, 476] on p "[STREET_ADDRESS][PERSON_NAME]" at bounding box center [457, 474] width 593 height 17
click at [369, 476] on p "677 LAVANDA DORADO PR, 00646" at bounding box center [457, 474] width 593 height 17
copy p "677 LAVANDA DORADO PR, 00646"
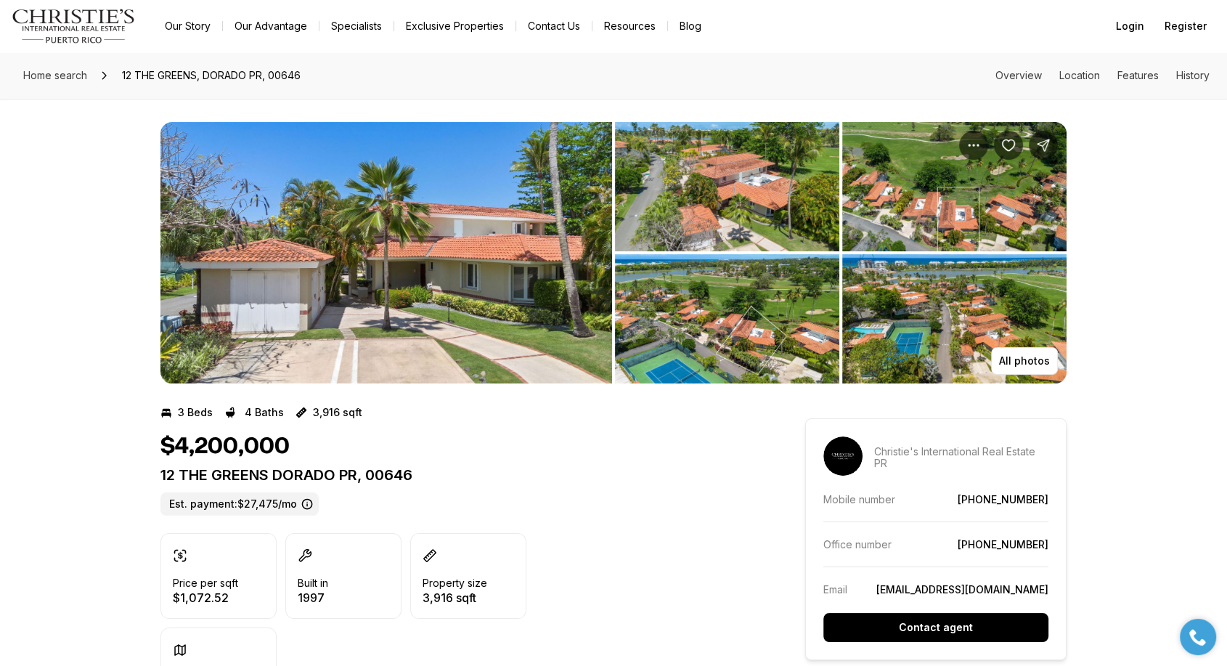
click at [322, 471] on p "12 THE GREENS DORADO PR, 00646" at bounding box center [457, 474] width 593 height 17
copy p "12 THE GREENS DORADO PR, 00646"
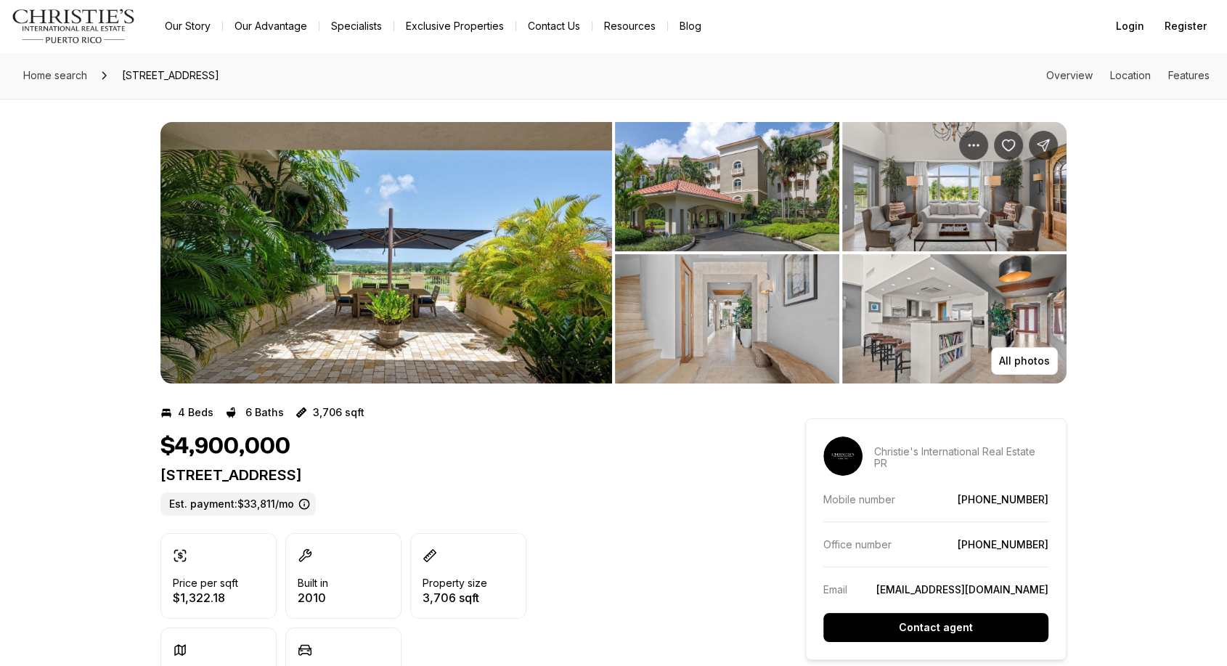
click at [423, 474] on p "[STREET_ADDRESS]" at bounding box center [457, 474] width 593 height 17
copy p "[STREET_ADDRESS]"
